Goal: Task Accomplishment & Management: Complete application form

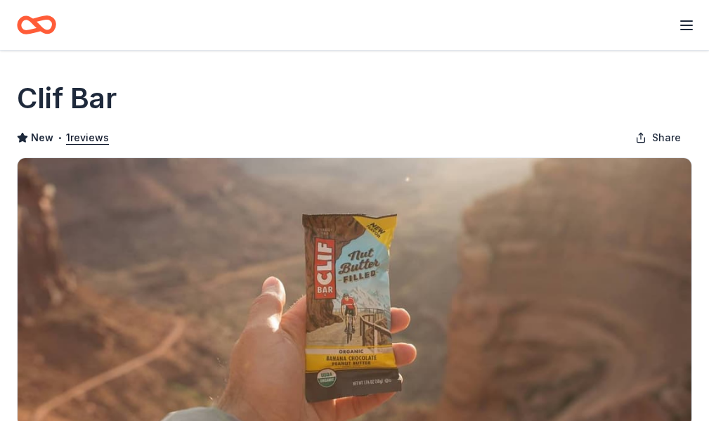
click at [681, 27] on icon "button" at bounding box center [686, 25] width 17 height 17
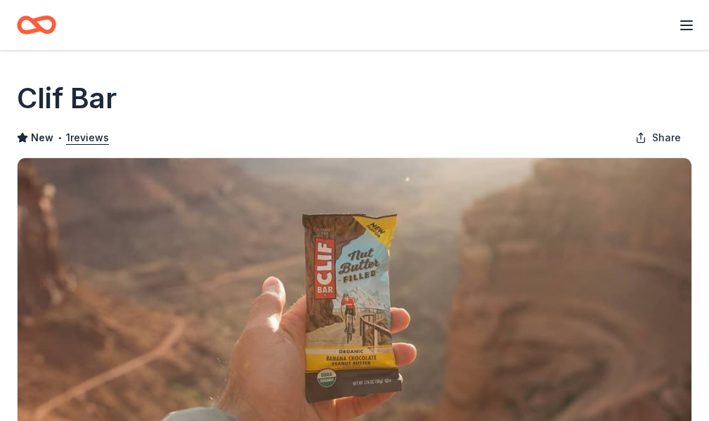
click at [55, 88] on h1 "Clif Bar" at bounding box center [67, 98] width 100 height 39
click at [42, 25] on icon "Home" at bounding box center [43, 25] width 22 height 14
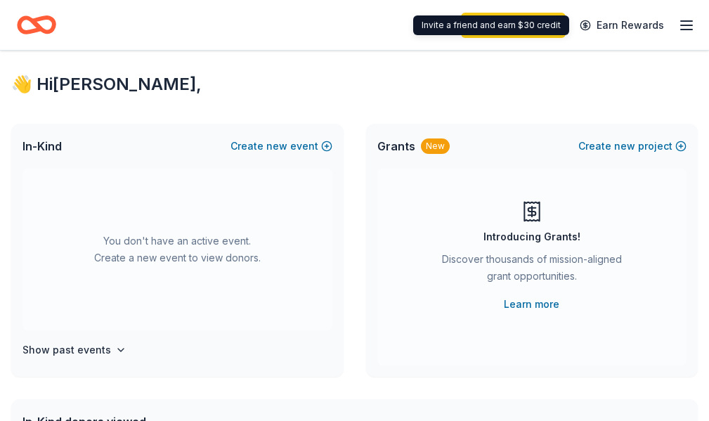
click at [678, 24] on icon "button" at bounding box center [686, 25] width 17 height 17
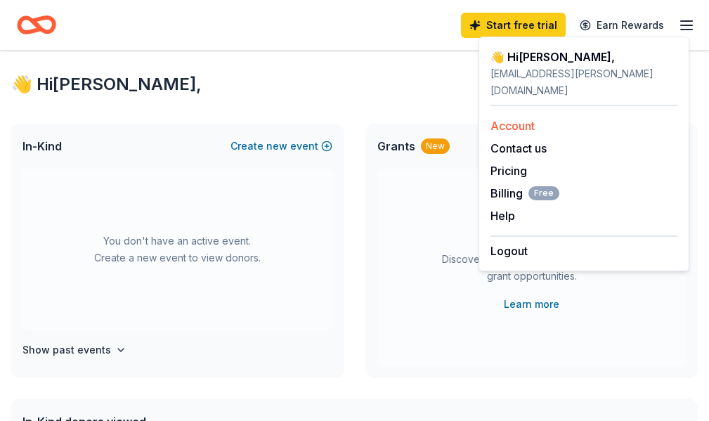
click at [513, 119] on link "Account" at bounding box center [512, 126] width 44 height 14
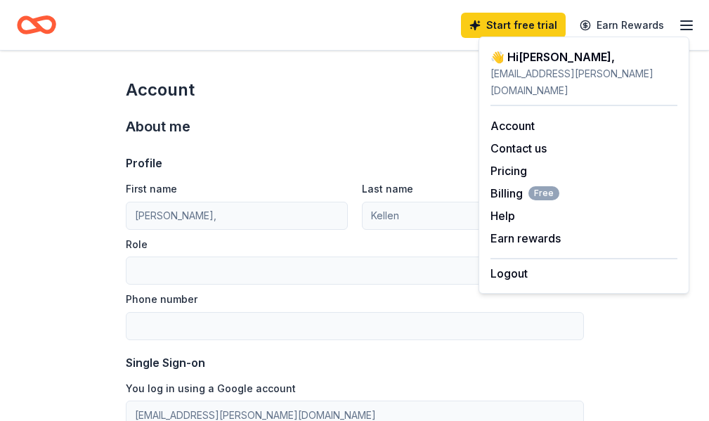
click at [22, 18] on icon "Home" at bounding box center [36, 24] width 39 height 33
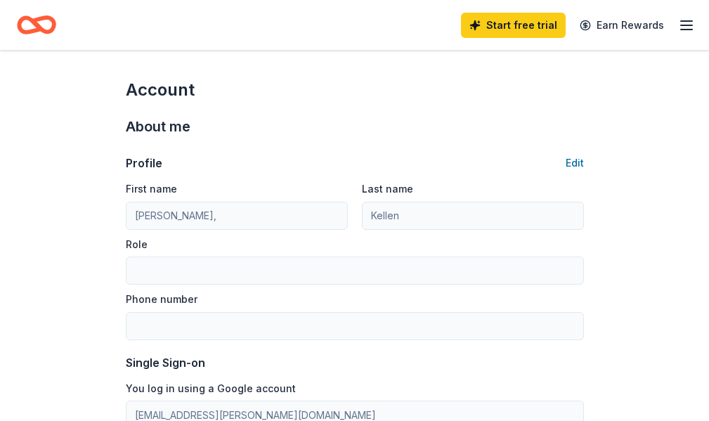
click at [0, 0] on icon "Home" at bounding box center [0, 0] width 0 height 0
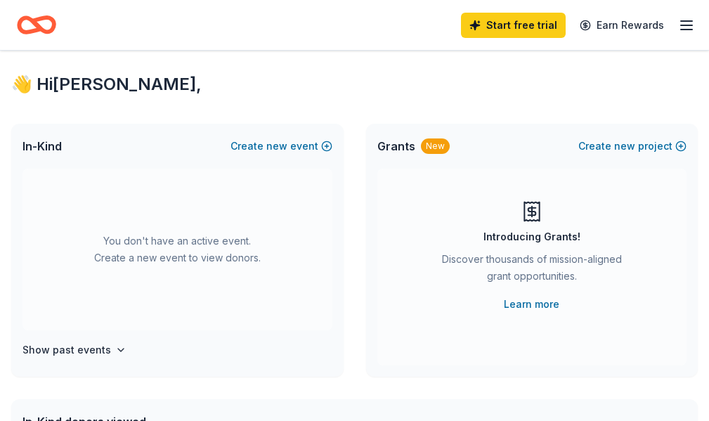
click at [0, 0] on icon "Home" at bounding box center [0, 0] width 0 height 0
click at [681, 30] on line "button" at bounding box center [686, 30] width 11 height 0
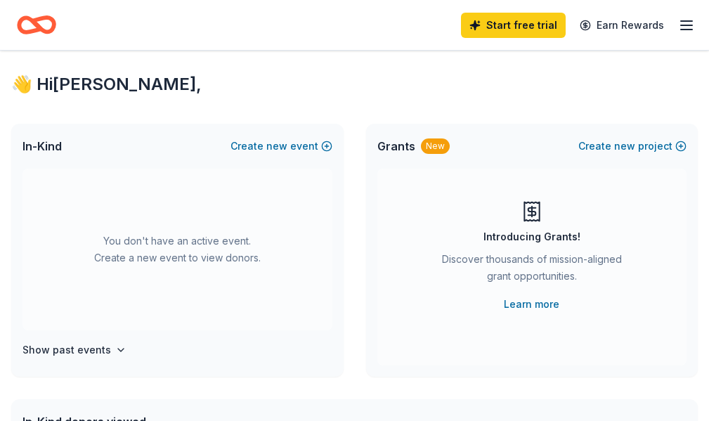
scroll to position [281, 0]
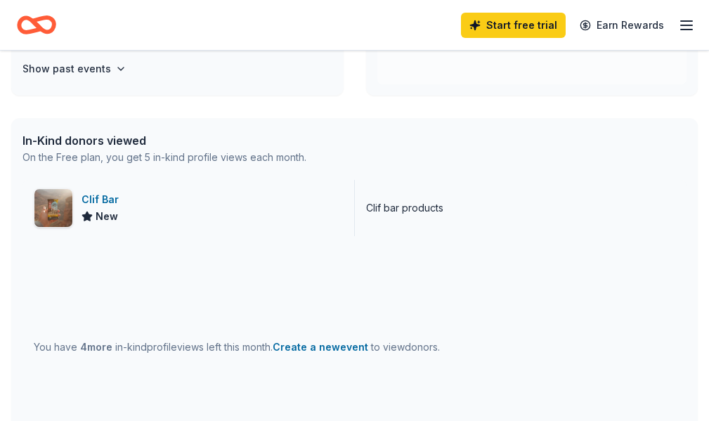
click at [108, 208] on div "Clif Bar" at bounding box center [102, 199] width 43 height 17
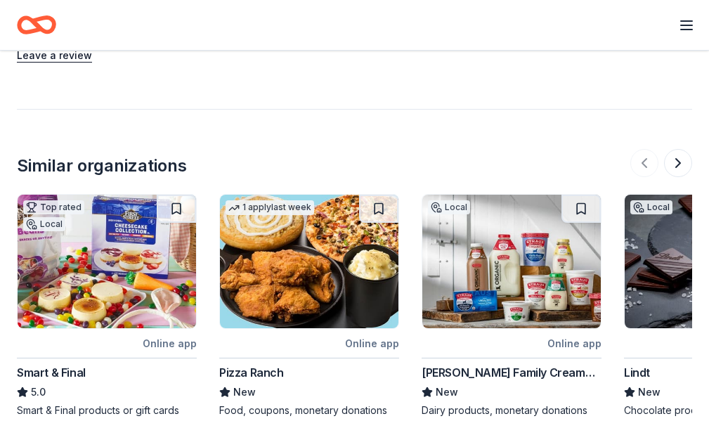
scroll to position [1194, 0]
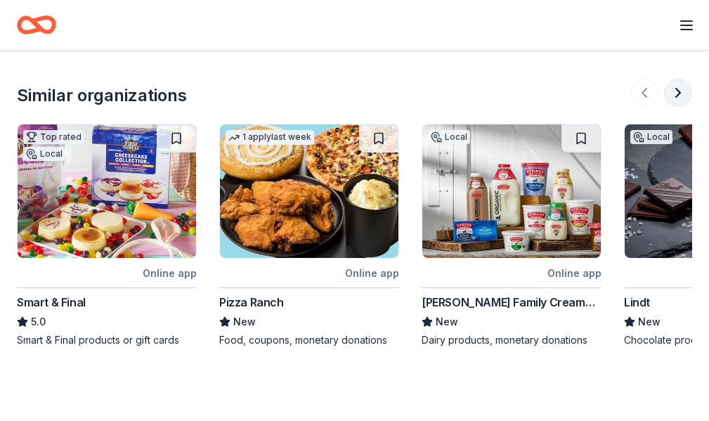
click at [670, 96] on button at bounding box center [678, 93] width 28 height 28
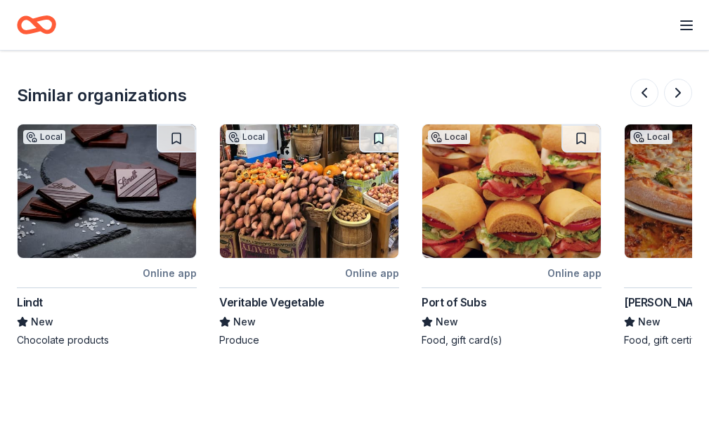
click at [135, 207] on img at bounding box center [107, 190] width 178 height 133
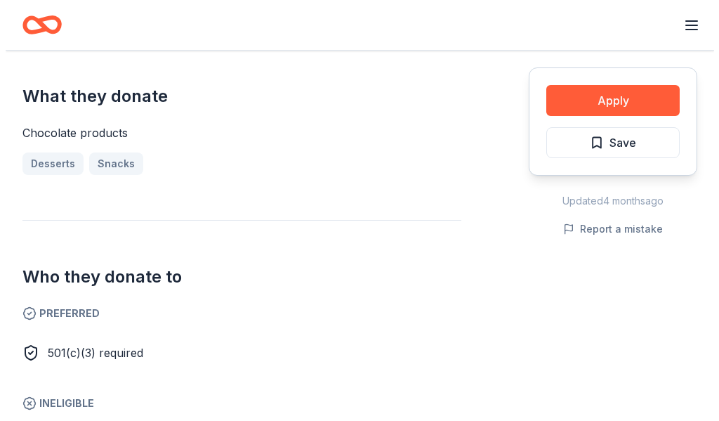
scroll to position [492, 0]
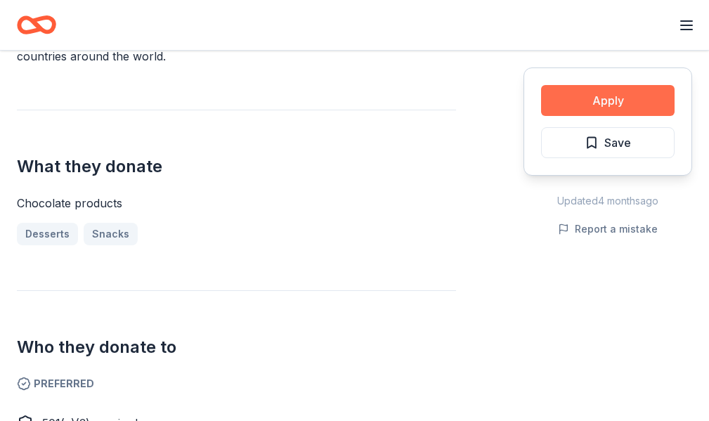
click at [603, 99] on button "Apply" at bounding box center [607, 100] width 133 height 31
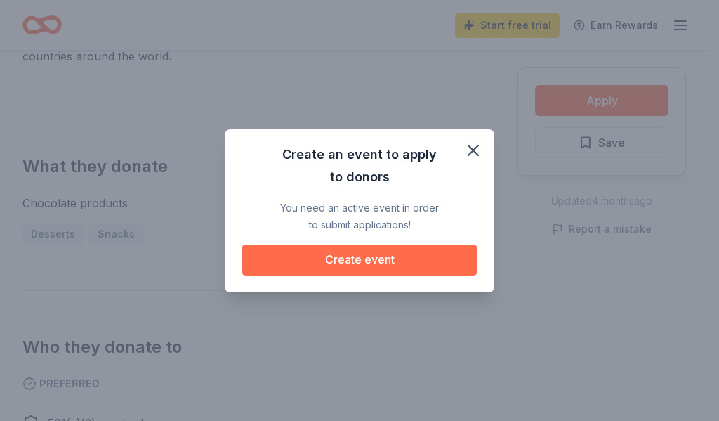
click at [389, 260] on button "Create event" at bounding box center [360, 259] width 236 height 31
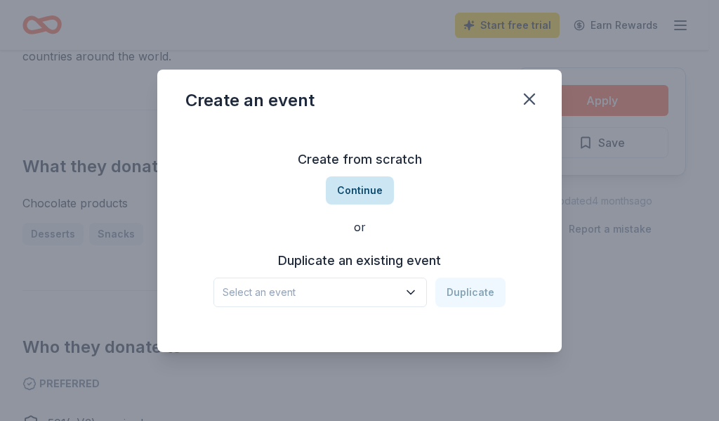
click at [354, 184] on button "Continue" at bounding box center [360, 190] width 68 height 28
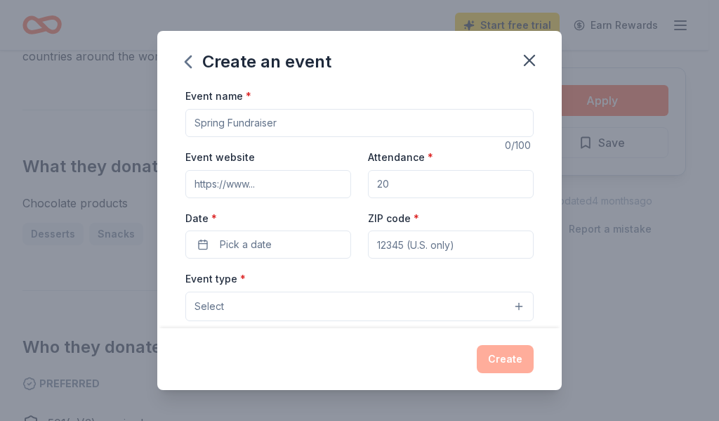
click at [230, 124] on input "Event name *" at bounding box center [359, 123] width 348 height 28
type input "Teacher Appreciation"
click at [396, 185] on input "Attendance *" at bounding box center [451, 184] width 166 height 28
type input "100"
click at [393, 239] on input "ZIP code *" at bounding box center [451, 244] width 166 height 28
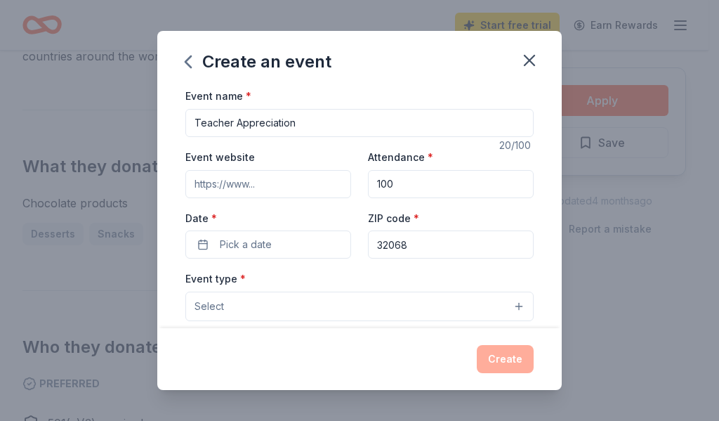
type input "32068"
click at [300, 121] on input "Teacher Appreciation" at bounding box center [359, 123] width 348 height 28
type input "Teacher Appreciation Christmas"
click at [240, 248] on span "Pick a date" at bounding box center [246, 244] width 52 height 17
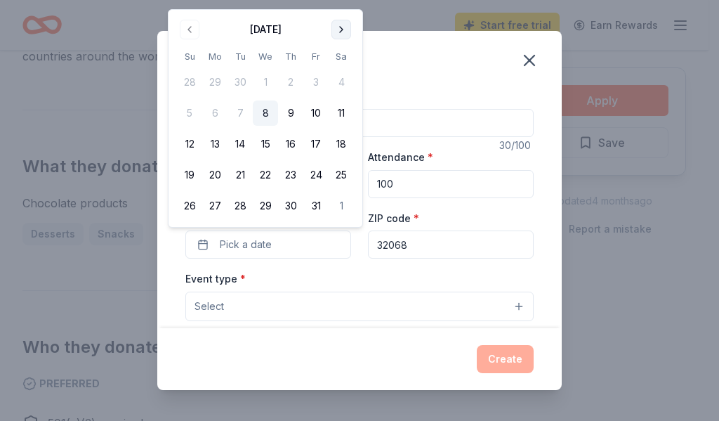
click at [341, 31] on button "Go to next month" at bounding box center [342, 30] width 20 height 20
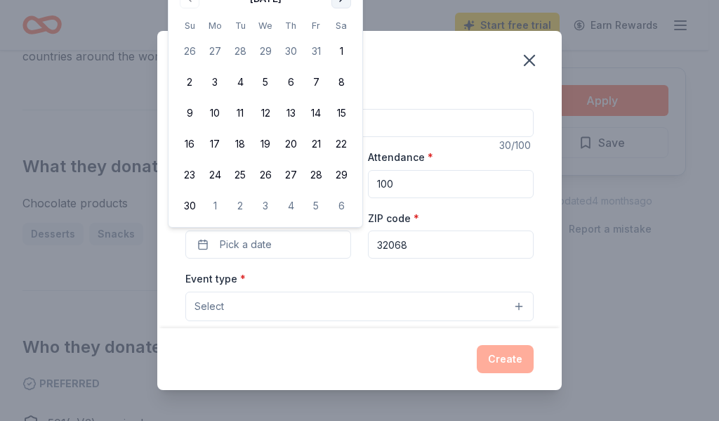
click at [341, 31] on th "Sa" at bounding box center [341, 25] width 25 height 15
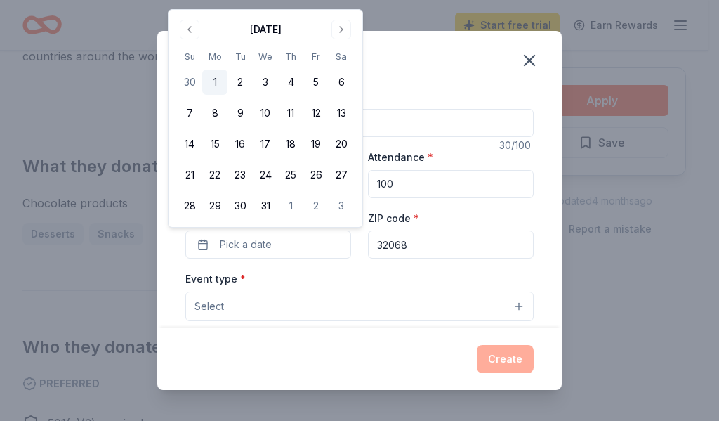
click at [217, 82] on button "1" at bounding box center [214, 82] width 25 height 25
click at [244, 280] on div "Event type * Select" at bounding box center [359, 295] width 348 height 51
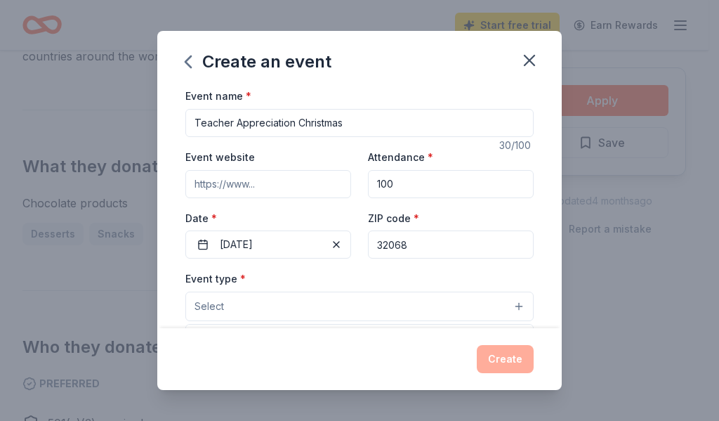
click at [232, 308] on button "Select" at bounding box center [359, 307] width 348 height 30
click at [251, 278] on div "Event type * Select Fundraiser Business & professional Food & drink Health & we…" at bounding box center [359, 295] width 348 height 51
click at [226, 278] on label "Event type *" at bounding box center [215, 279] width 60 height 14
click at [294, 270] on div "Event type * Select" at bounding box center [359, 295] width 348 height 51
click at [512, 307] on button "Select" at bounding box center [359, 307] width 348 height 30
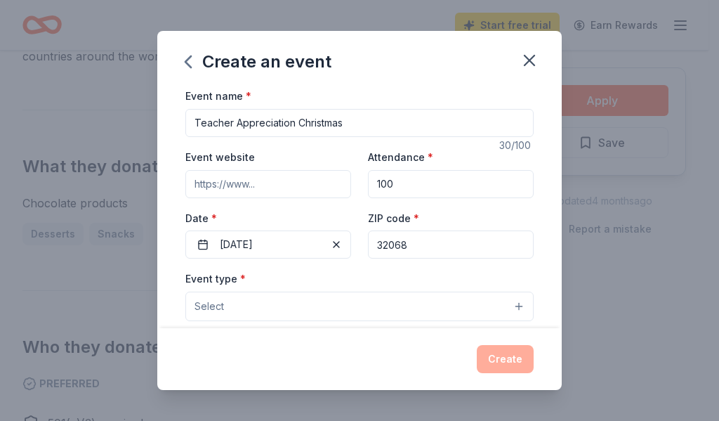
click at [488, 307] on button "Select" at bounding box center [359, 307] width 348 height 30
click at [339, 303] on button "Select" at bounding box center [359, 307] width 348 height 30
click at [247, 318] on button "Select" at bounding box center [359, 307] width 348 height 30
click at [407, 243] on input "32068" at bounding box center [451, 244] width 166 height 28
click at [312, 305] on button "Select" at bounding box center [359, 307] width 348 height 30
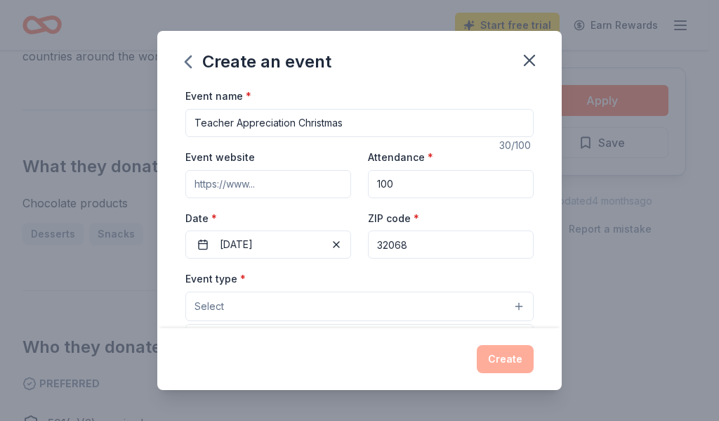
click at [227, 301] on button "Select" at bounding box center [359, 307] width 348 height 30
click at [227, 305] on button "Select" at bounding box center [359, 307] width 348 height 30
click at [502, 303] on button "Select" at bounding box center [359, 307] width 348 height 30
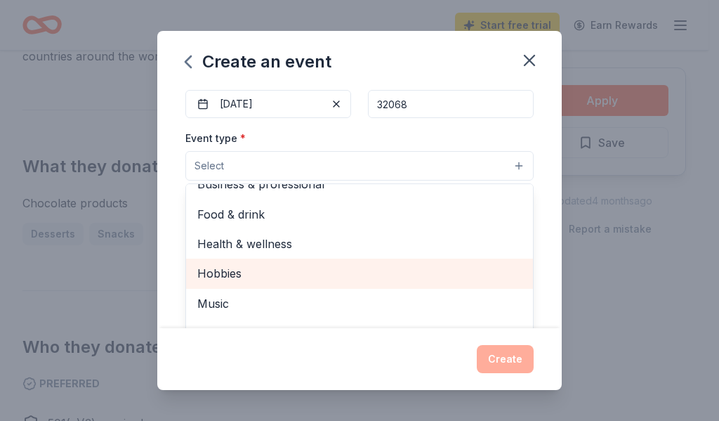
scroll to position [0, 0]
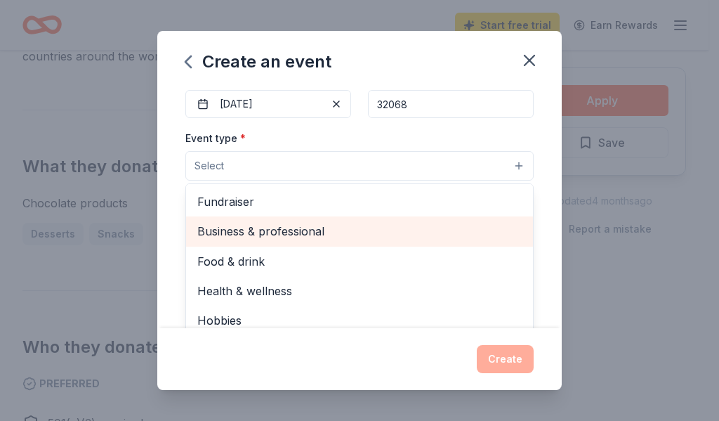
click at [289, 232] on span "Business & professional" at bounding box center [359, 231] width 325 height 18
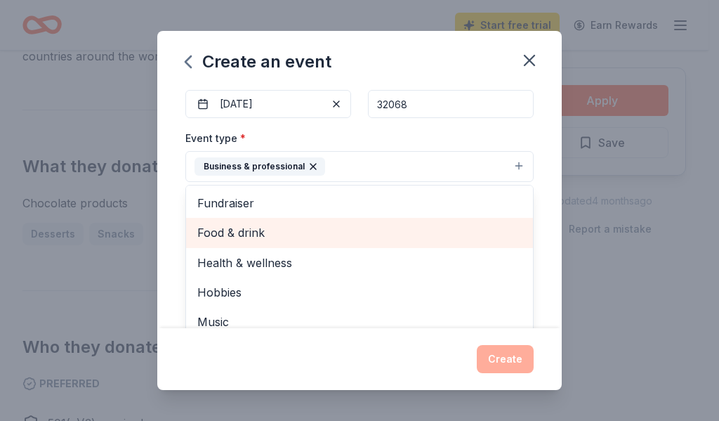
click at [237, 228] on span "Food & drink" at bounding box center [359, 232] width 325 height 18
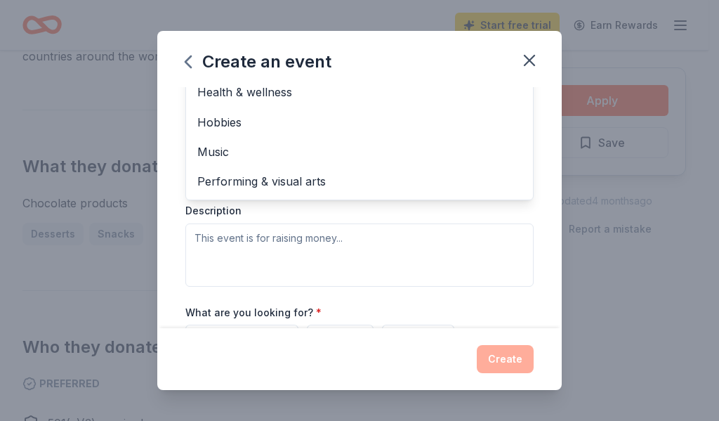
click at [235, 240] on div "Event type * Business & professional Food & drink Fundraiser Health & wellness …" at bounding box center [359, 137] width 348 height 297
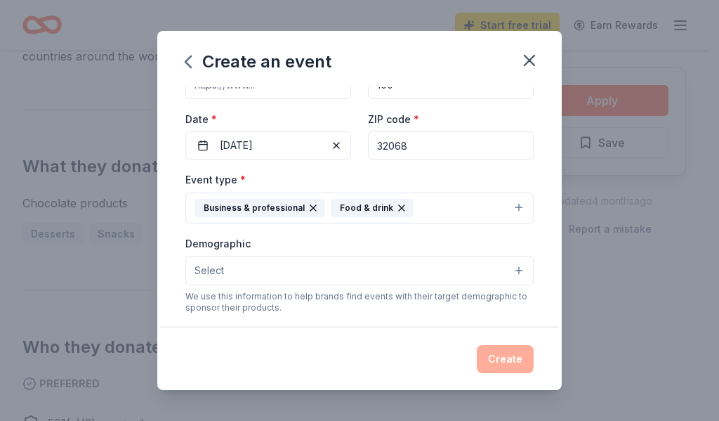
scroll to position [240, 0]
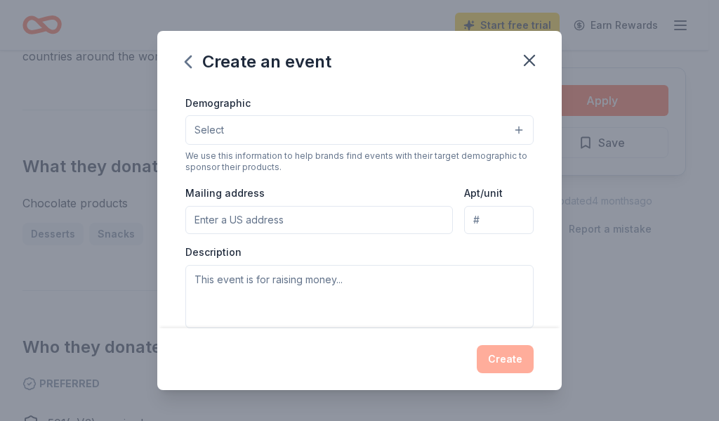
click at [206, 127] on span "Select" at bounding box center [210, 130] width 30 height 17
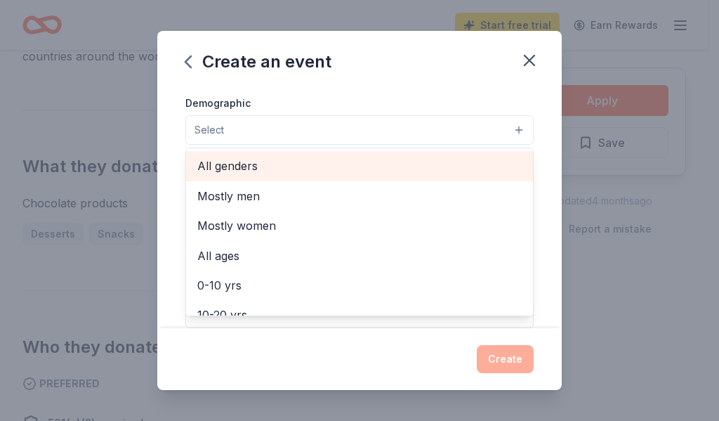
click at [236, 161] on span "All genders" at bounding box center [359, 166] width 325 height 18
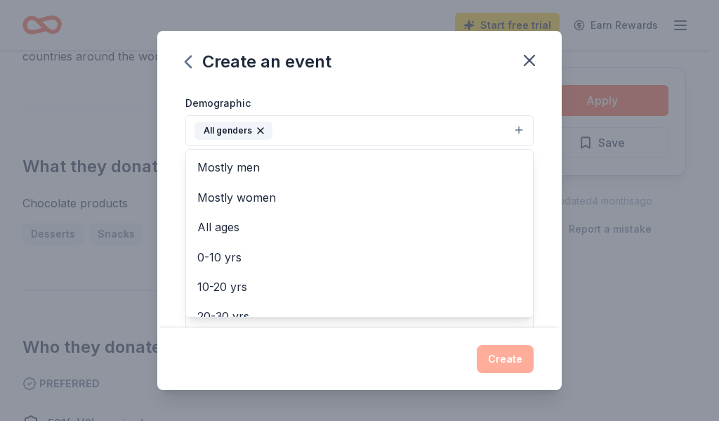
click at [539, 201] on div "Event name * Teacher Appreciation Christmas 30 /100 Event website Attendance * …" at bounding box center [359, 207] width 405 height 240
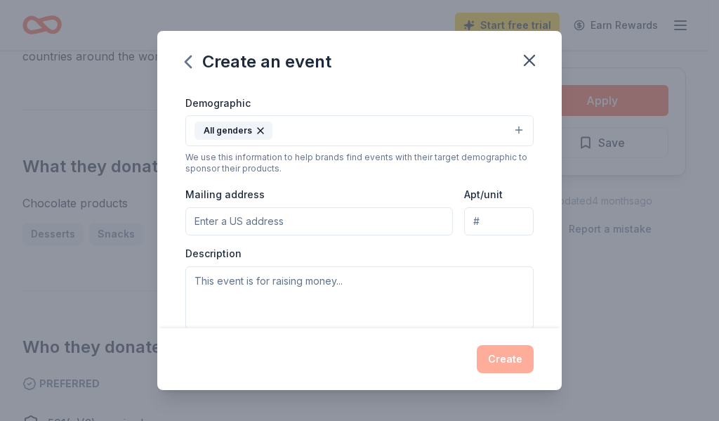
click at [239, 226] on input "Mailing address" at bounding box center [319, 221] width 268 height 28
type input "3460 Copper Colts Ct"
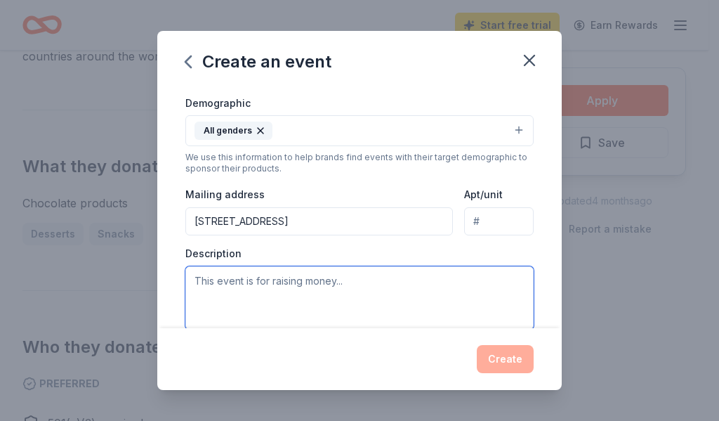
click at [247, 279] on textarea at bounding box center [359, 297] width 348 height 63
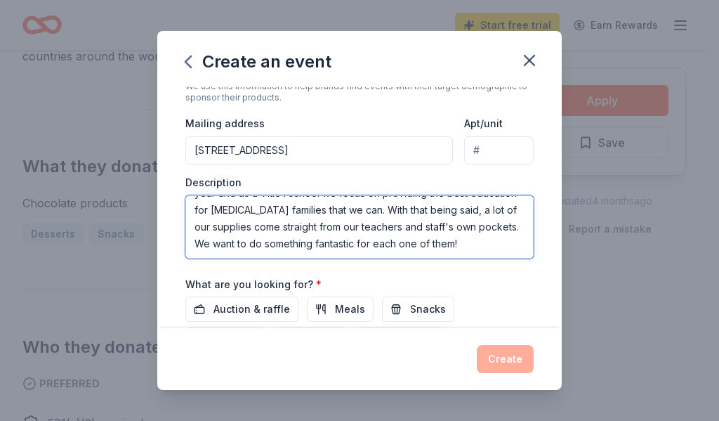
scroll to position [381, 0]
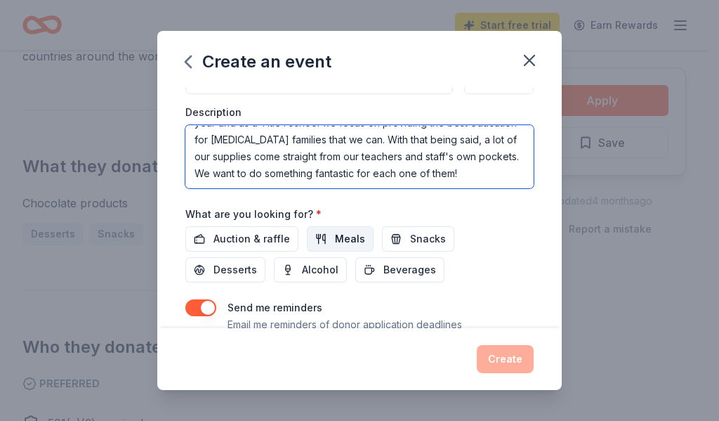
type textarea "This event is to provide the best Christmas Teacher Appreciate event possible f…"
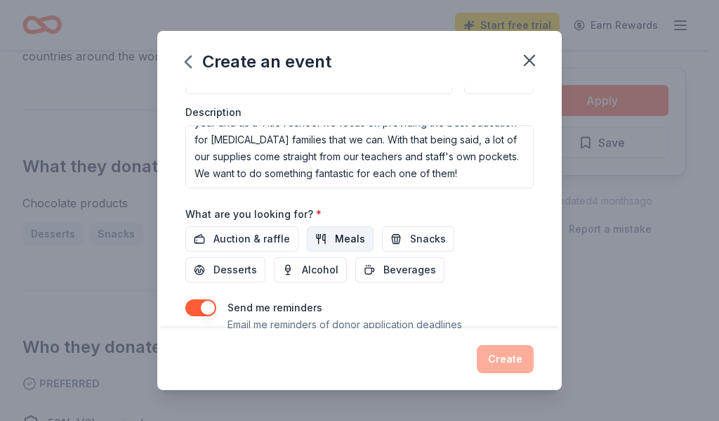
click at [347, 240] on span "Meals" at bounding box center [350, 238] width 30 height 17
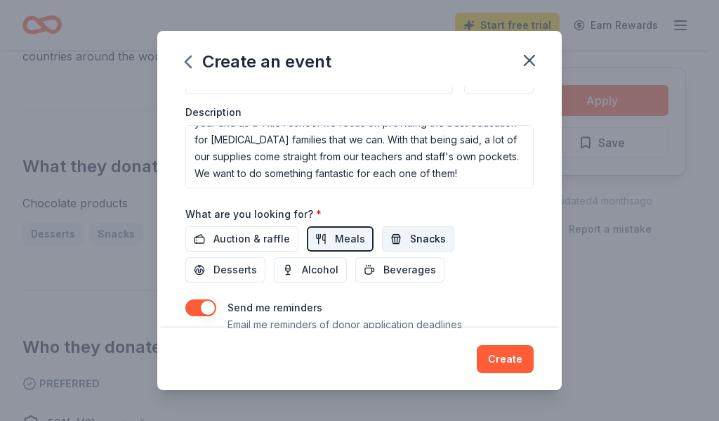
click at [410, 239] on span "Snacks" at bounding box center [428, 238] width 36 height 17
click at [225, 270] on span "Desserts" at bounding box center [236, 269] width 44 height 17
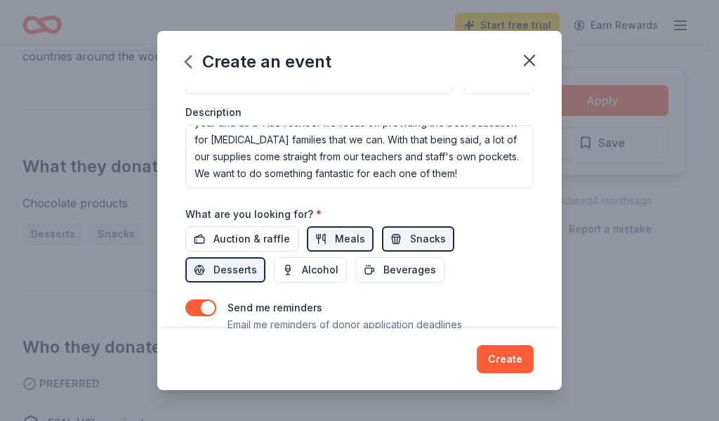
scroll to position [433, 0]
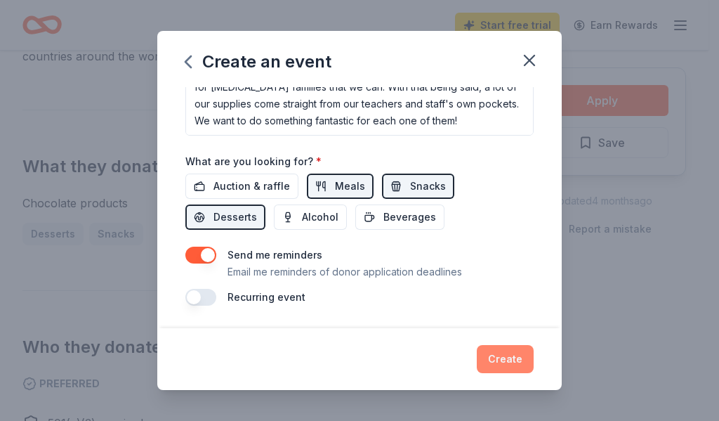
click at [501, 359] on button "Create" at bounding box center [505, 359] width 57 height 28
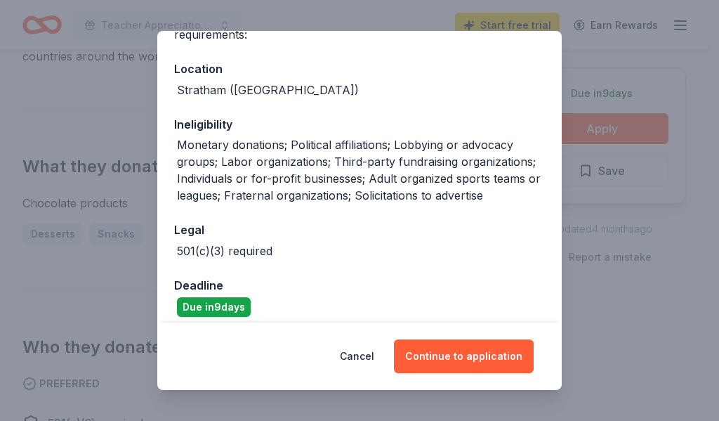
scroll to position [152, 0]
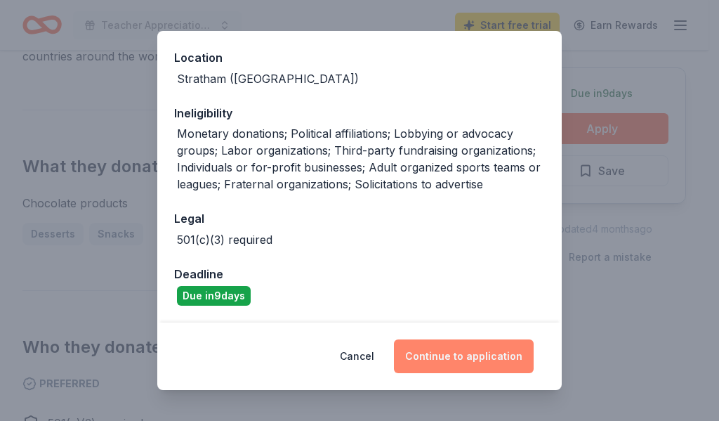
click at [479, 355] on button "Continue to application" at bounding box center [464, 356] width 140 height 34
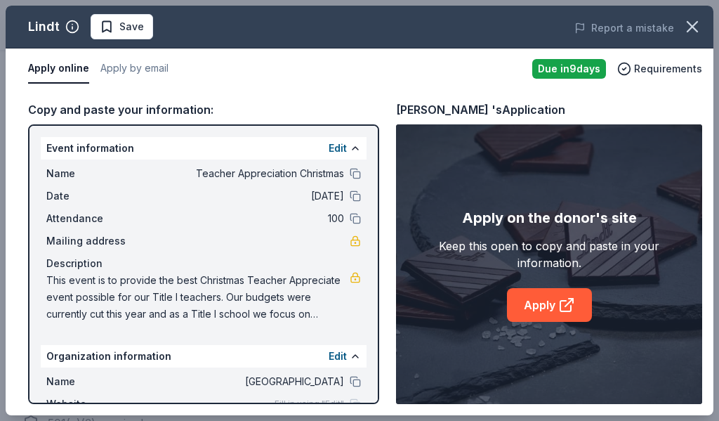
scroll to position [89, 0]
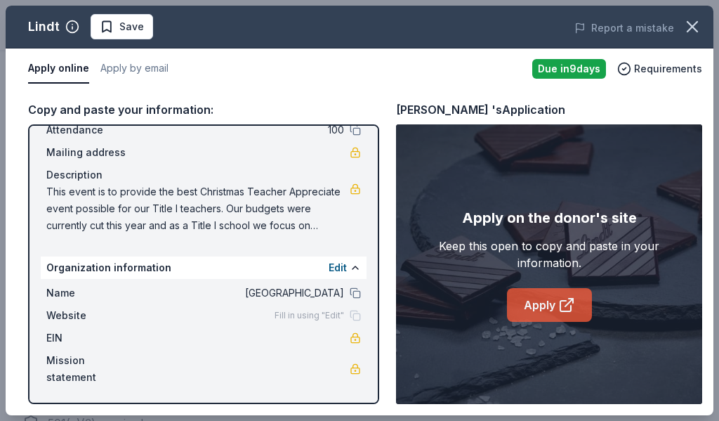
click at [554, 309] on link "Apply" at bounding box center [549, 305] width 85 height 34
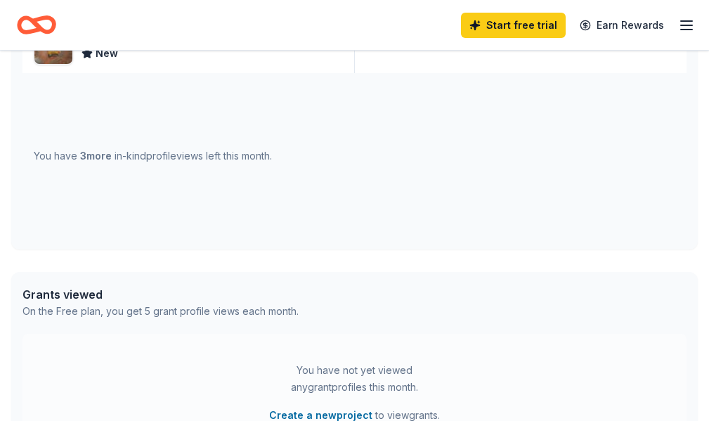
scroll to position [431, 0]
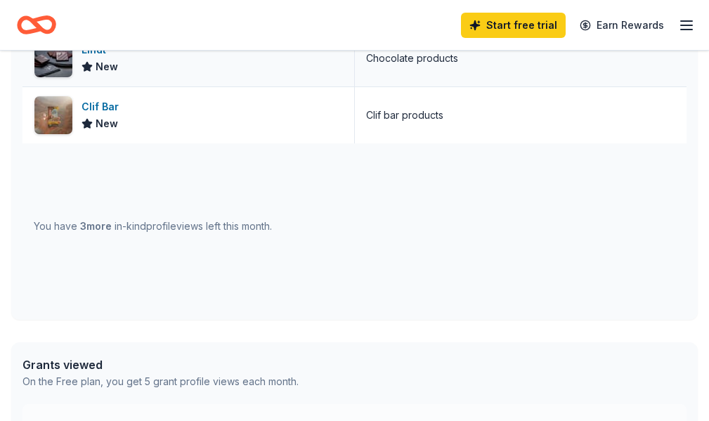
click at [101, 58] on div "Lindt" at bounding box center [99, 49] width 37 height 17
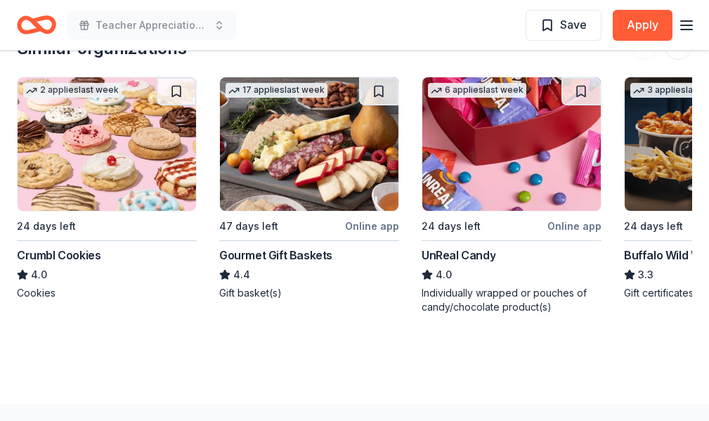
scroll to position [1405, 0]
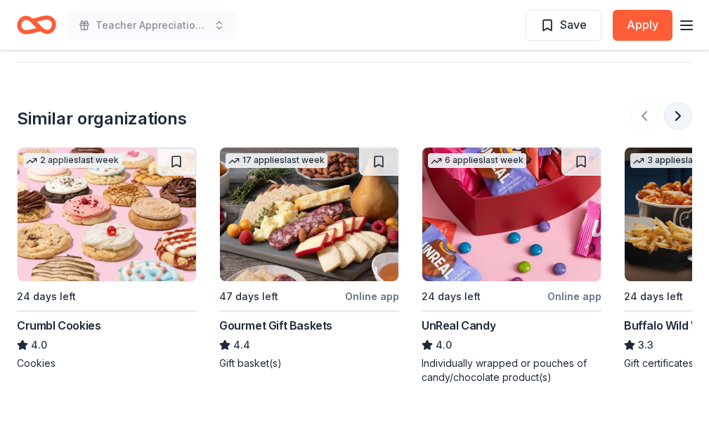
click at [670, 115] on button at bounding box center [678, 116] width 28 height 28
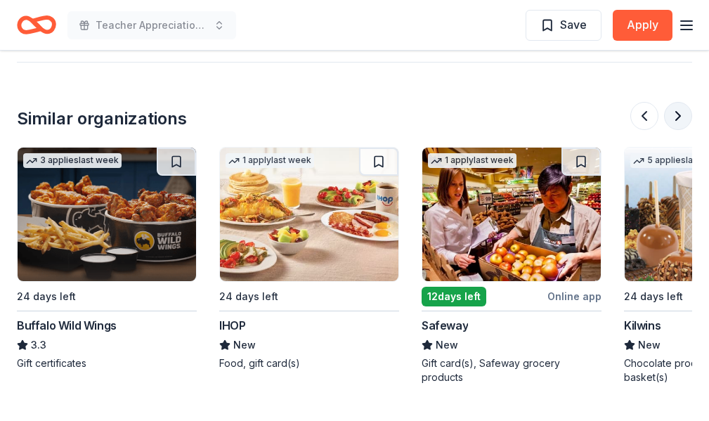
click at [670, 115] on button at bounding box center [678, 116] width 28 height 28
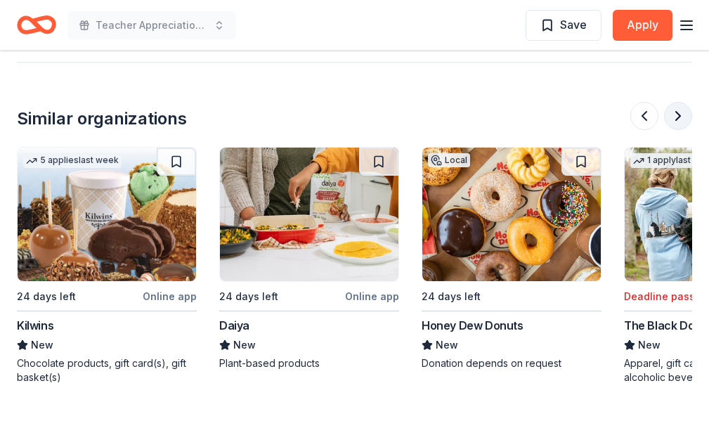
click at [670, 115] on button at bounding box center [678, 116] width 28 height 28
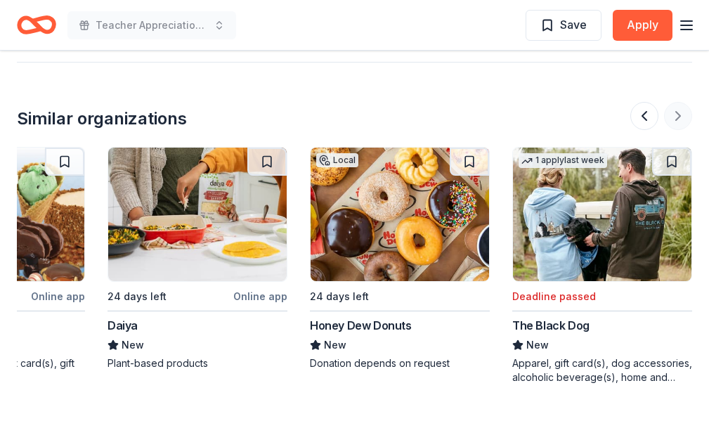
click at [670, 115] on div at bounding box center [661, 116] width 62 height 28
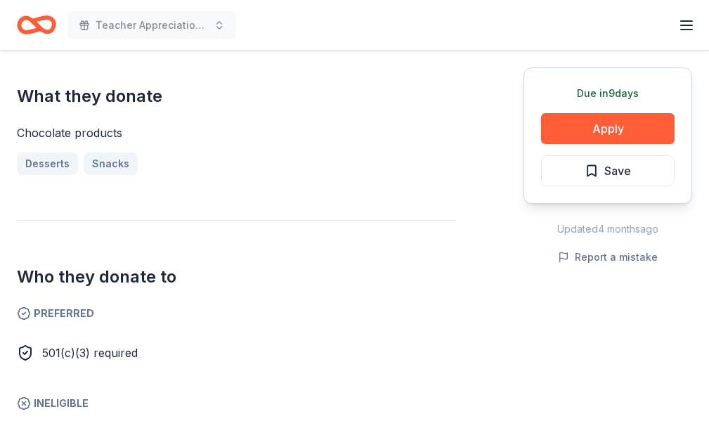
scroll to position [281, 0]
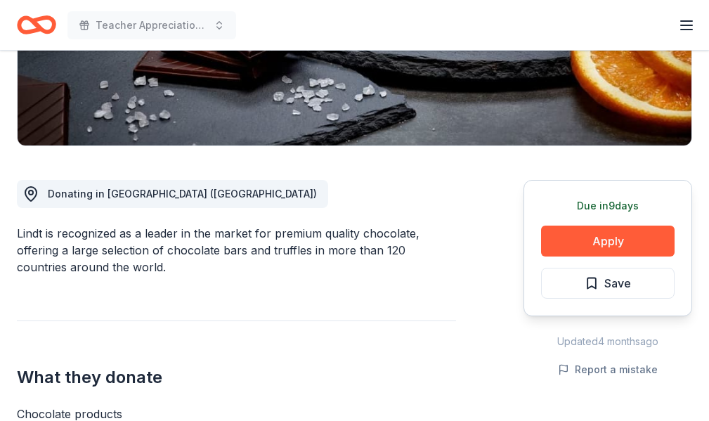
click at [56, 25] on icon "Home" at bounding box center [36, 24] width 39 height 33
